Goal: Download file/media

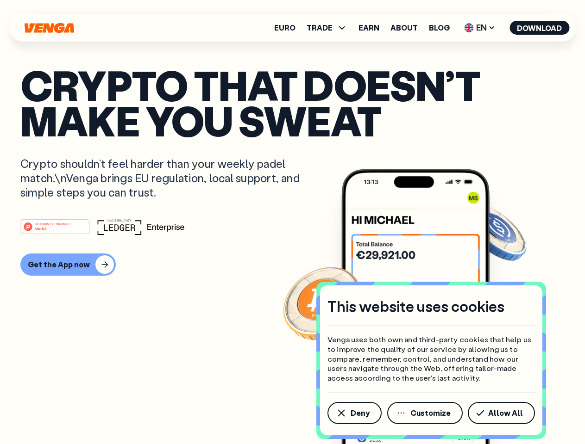
click at [292, 222] on div "#1 PRODUCT OF THE MONTH Web3" at bounding box center [292, 226] width 544 height 17
click at [354, 413] on span "Deny" at bounding box center [359, 413] width 19 height 7
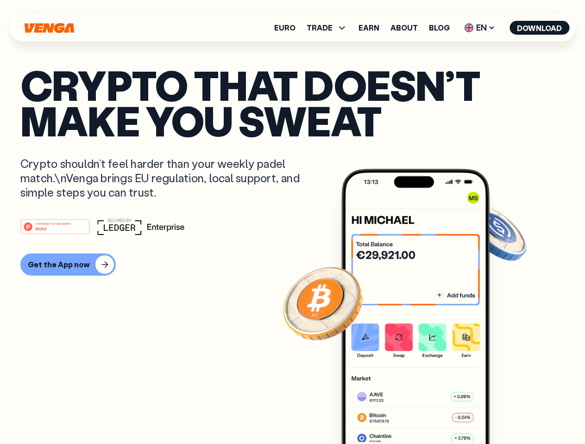
click at [425, 413] on img at bounding box center [415, 324] width 148 height 310
click at [503, 413] on article "Crypto that doesn’t make you sweat Crypto shouldn’t feel harder than your weekl…" at bounding box center [292, 240] width 544 height 347
click at [330, 28] on span "TRADE" at bounding box center [319, 27] width 26 height 7
click at [480, 28] on span "EN" at bounding box center [479, 27] width 37 height 15
click at [539, 28] on button "Download" at bounding box center [539, 28] width 60 height 14
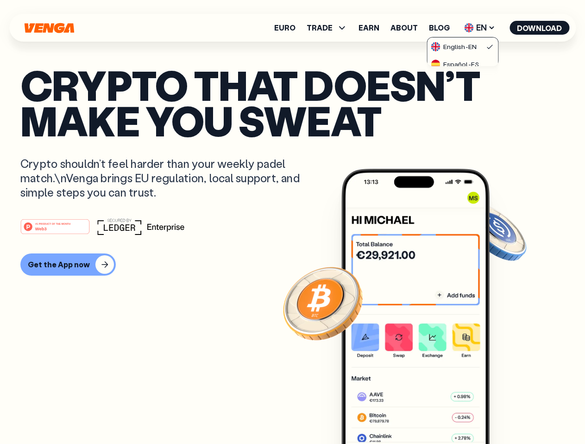
click at [292, 247] on div "#1 PRODUCT OF THE MONTH Web3 Get the App now" at bounding box center [292, 246] width 544 height 57
click at [67, 265] on div "Get the App now" at bounding box center [59, 264] width 62 height 9
click at [56, 265] on div "Get the App now" at bounding box center [59, 264] width 62 height 9
